Goal: Check status

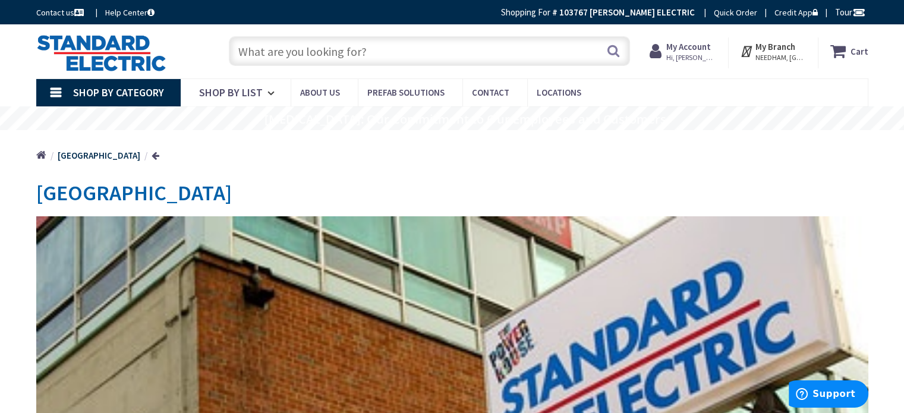
click at [702, 47] on strong "My Account" at bounding box center [688, 46] width 45 height 11
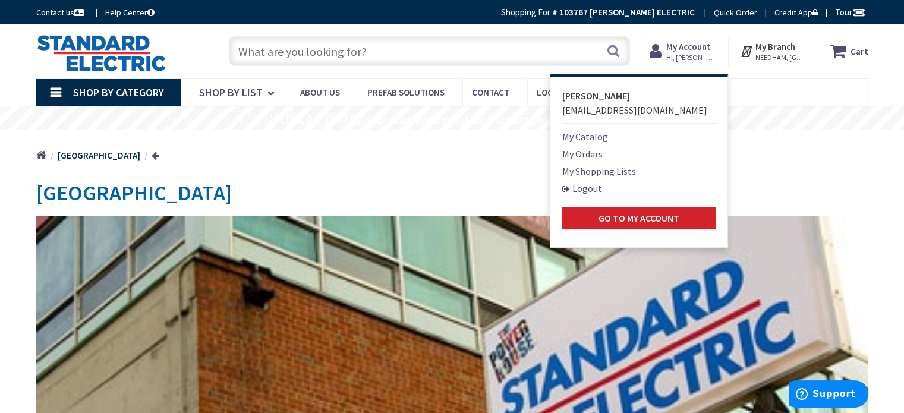
click at [597, 158] on link "My Orders" at bounding box center [582, 154] width 40 height 14
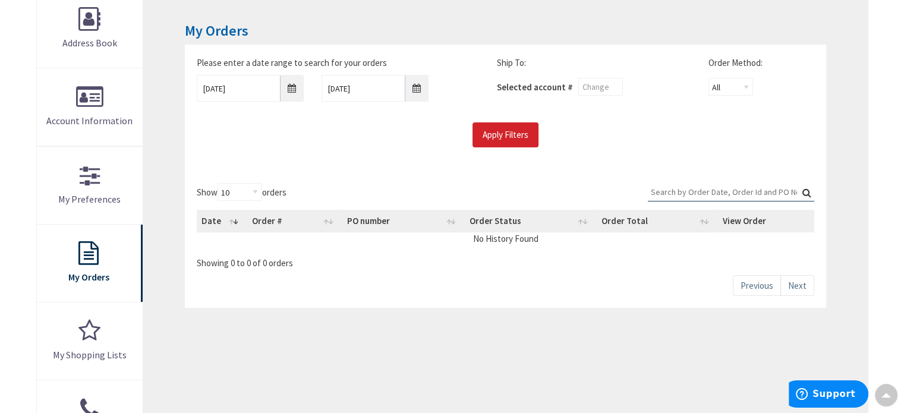
scroll to position [156, 0]
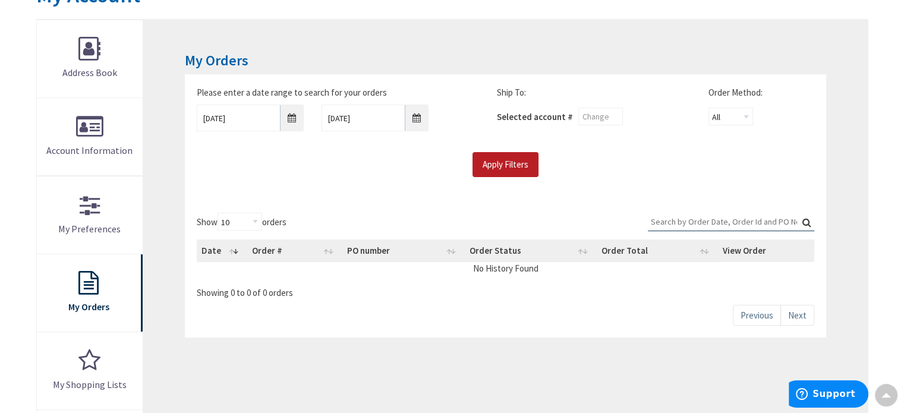
click at [516, 161] on input "Apply Filters" at bounding box center [505, 164] width 66 height 25
